Goal: Obtain resource: Download file/media

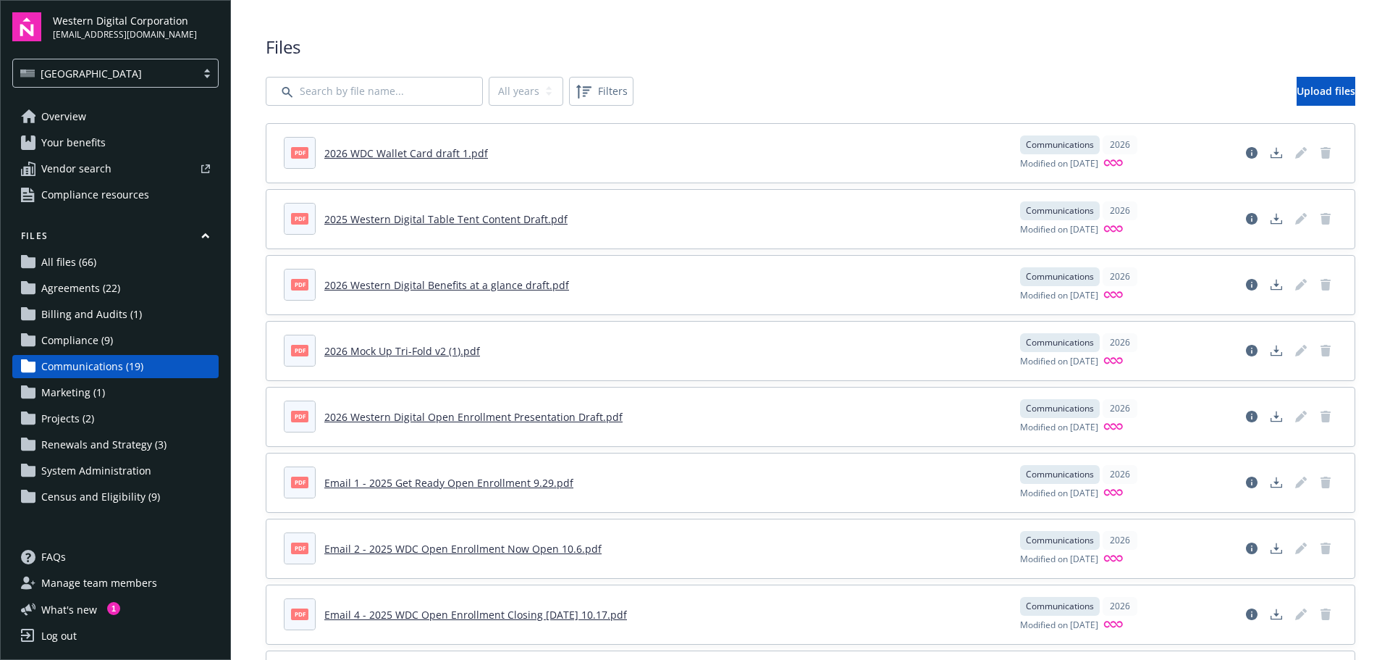
scroll to position [72, 0]
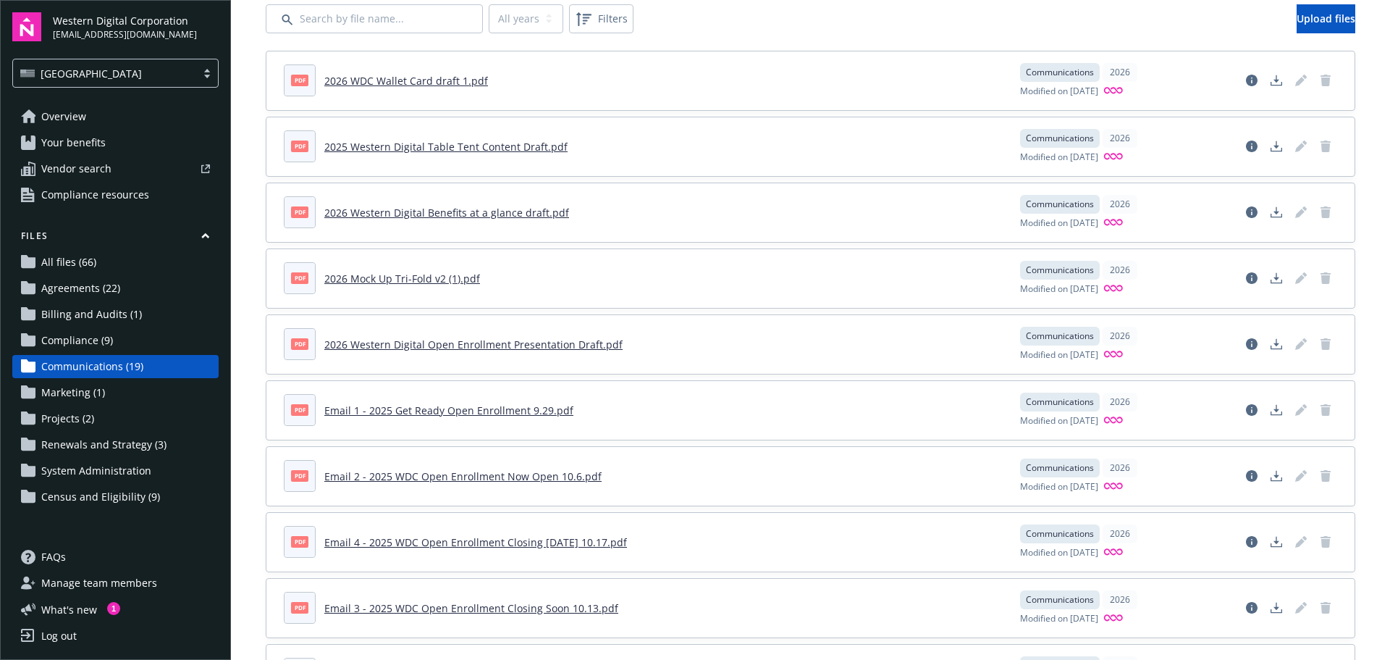
click at [418, 277] on link "2026 Mock Up Tri-Fold v2 (1).pdf" at bounding box center [402, 279] width 156 height 14
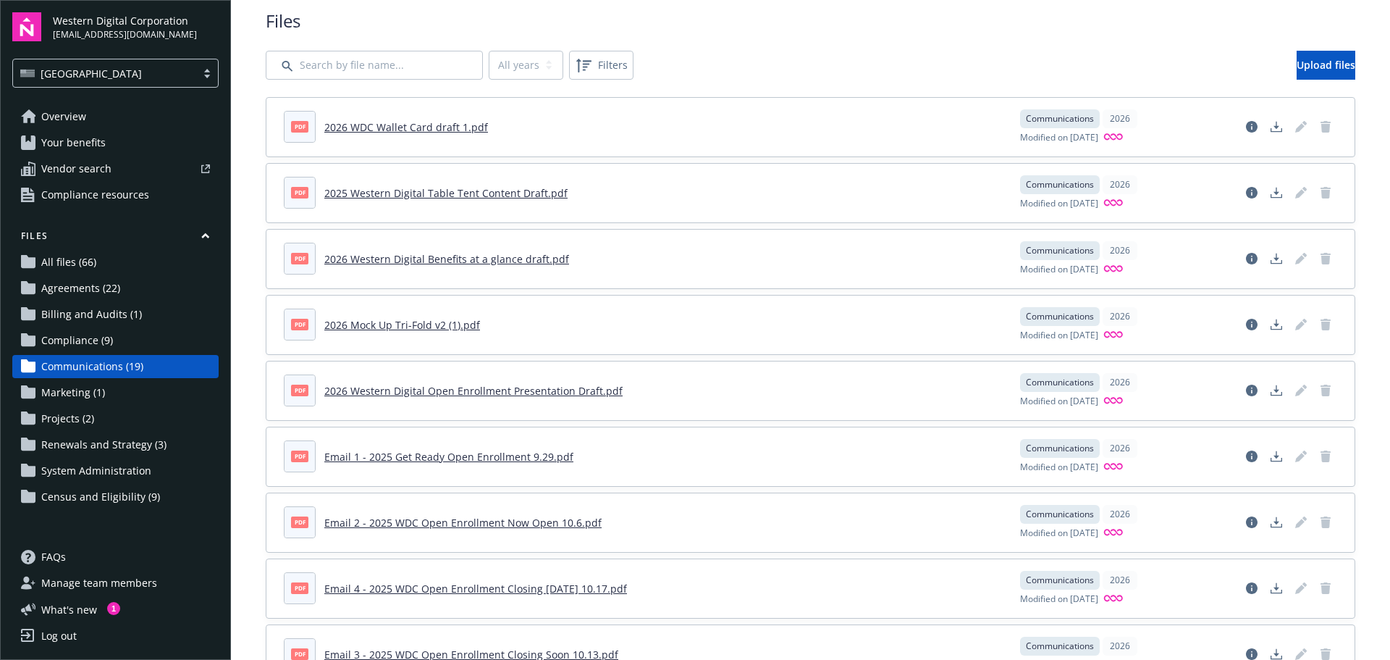
scroll to position [0, 0]
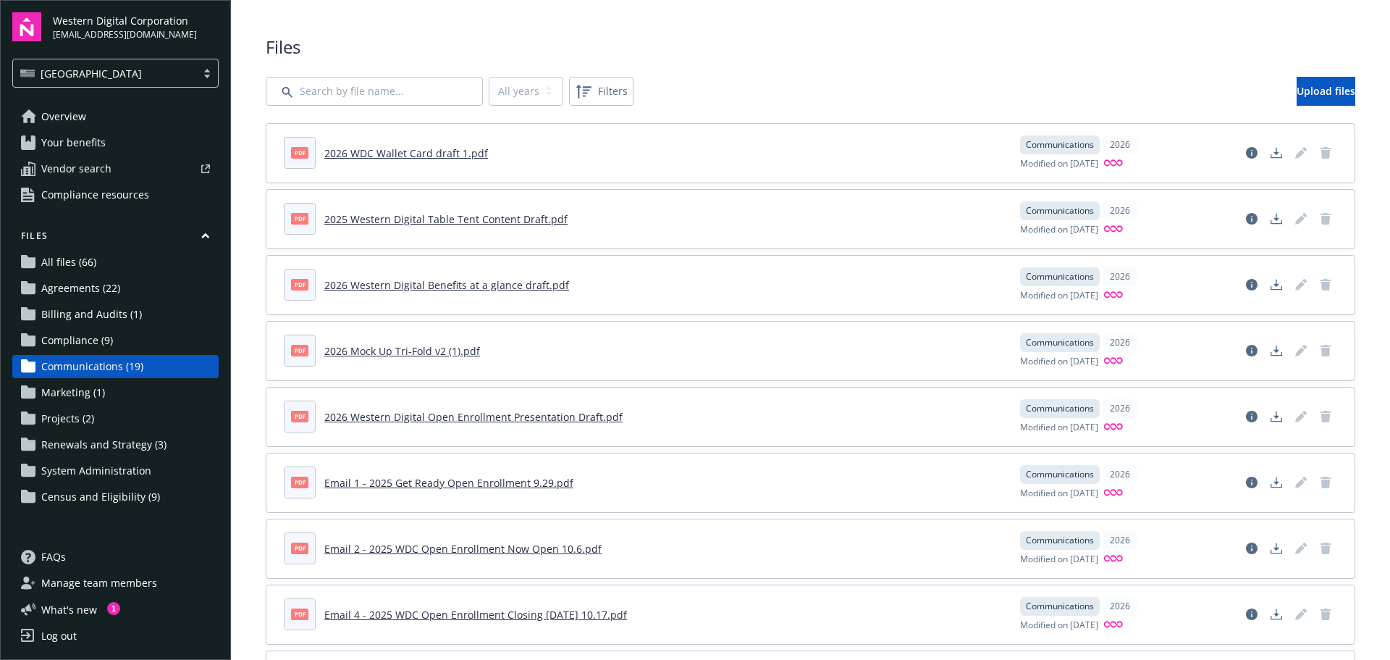
click at [523, 287] on link "2026 Western Digital Benefits at a glance draft.pdf" at bounding box center [446, 285] width 245 height 14
click at [487, 224] on link "2025 Western Digital Table Tent Content Draft.pdf" at bounding box center [445, 219] width 243 height 14
click at [432, 154] on link "2026 WDC Wallet Card draft 1.pdf" at bounding box center [406, 153] width 164 height 14
